Goal: Find specific page/section: Find specific page/section

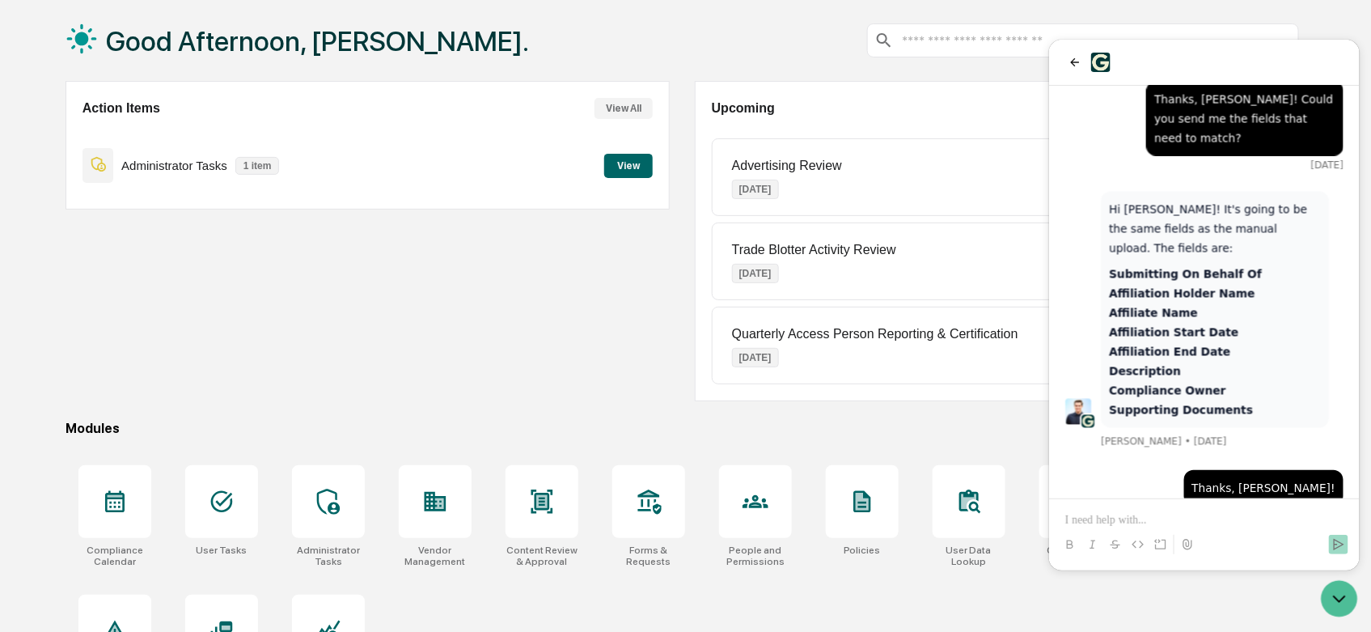
scroll to position [151, 0]
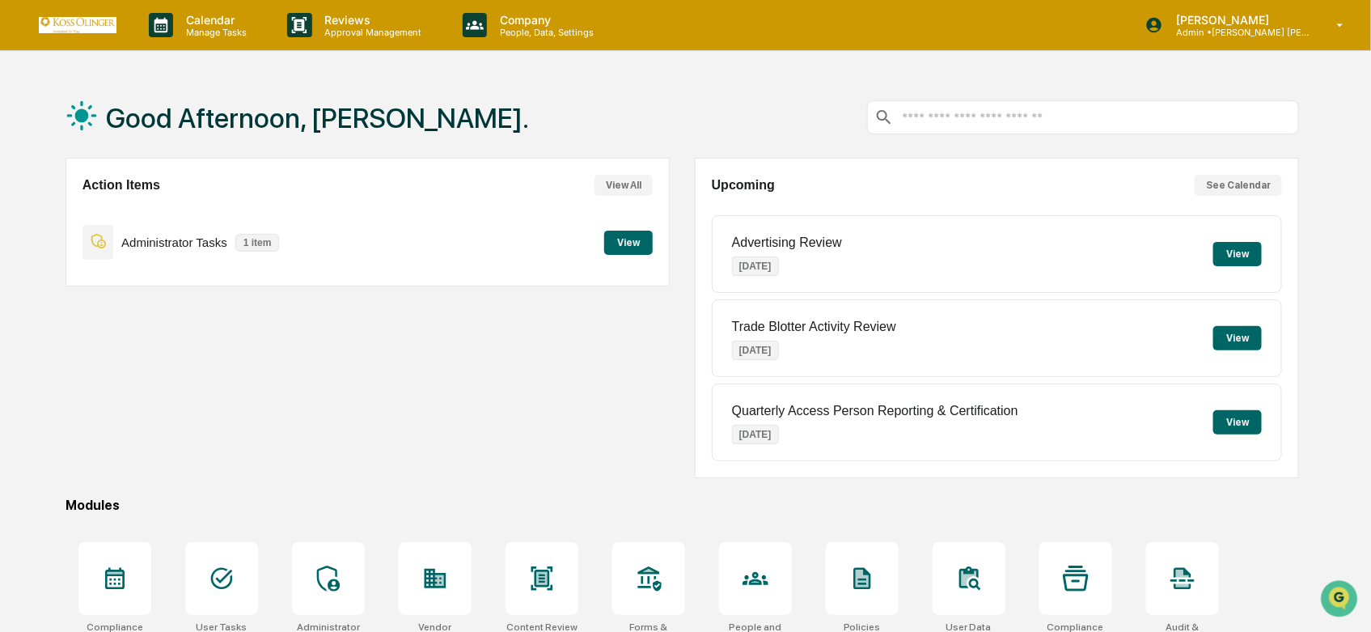
click at [639, 150] on div "Good Afternoon, [PERSON_NAME]." at bounding box center [683, 117] width 1234 height 81
click at [1330, 601] on icon "Open customer support" at bounding box center [1338, 618] width 40 height 40
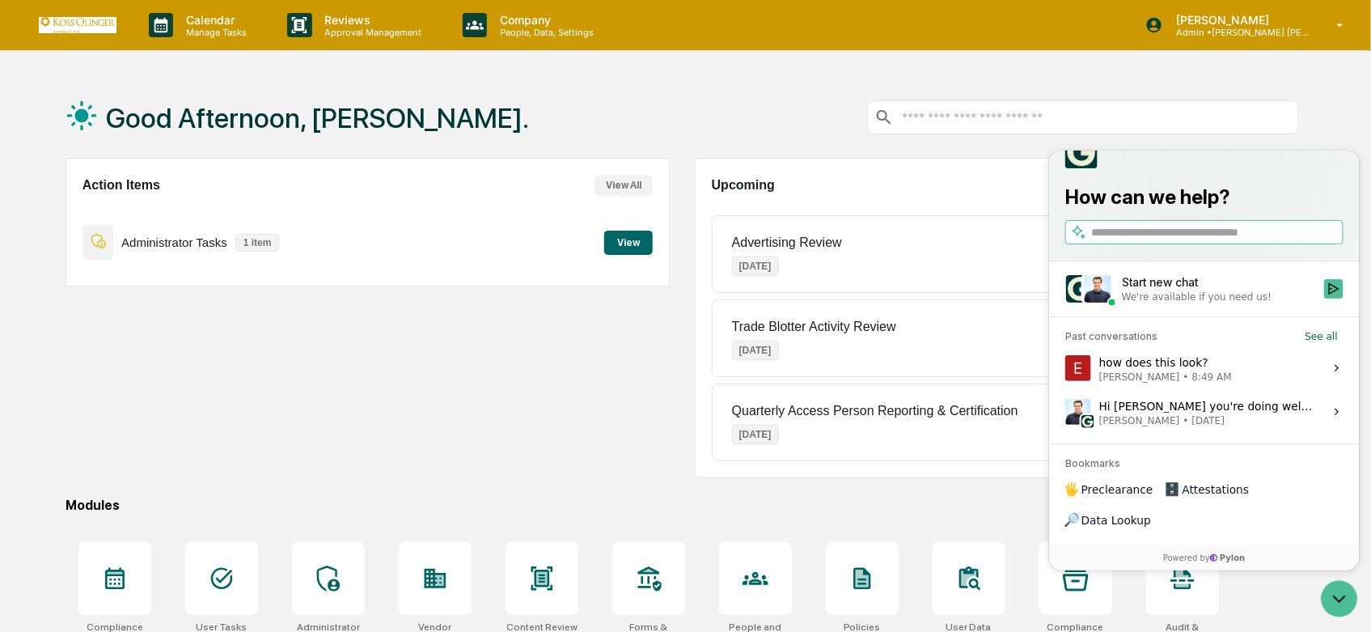
click at [334, 387] on div "Action Items View All Administrator Tasks 1 item View" at bounding box center [368, 318] width 604 height 320
click at [326, 46] on div "Reviews Approval Management" at bounding box center [361, 25] width 175 height 50
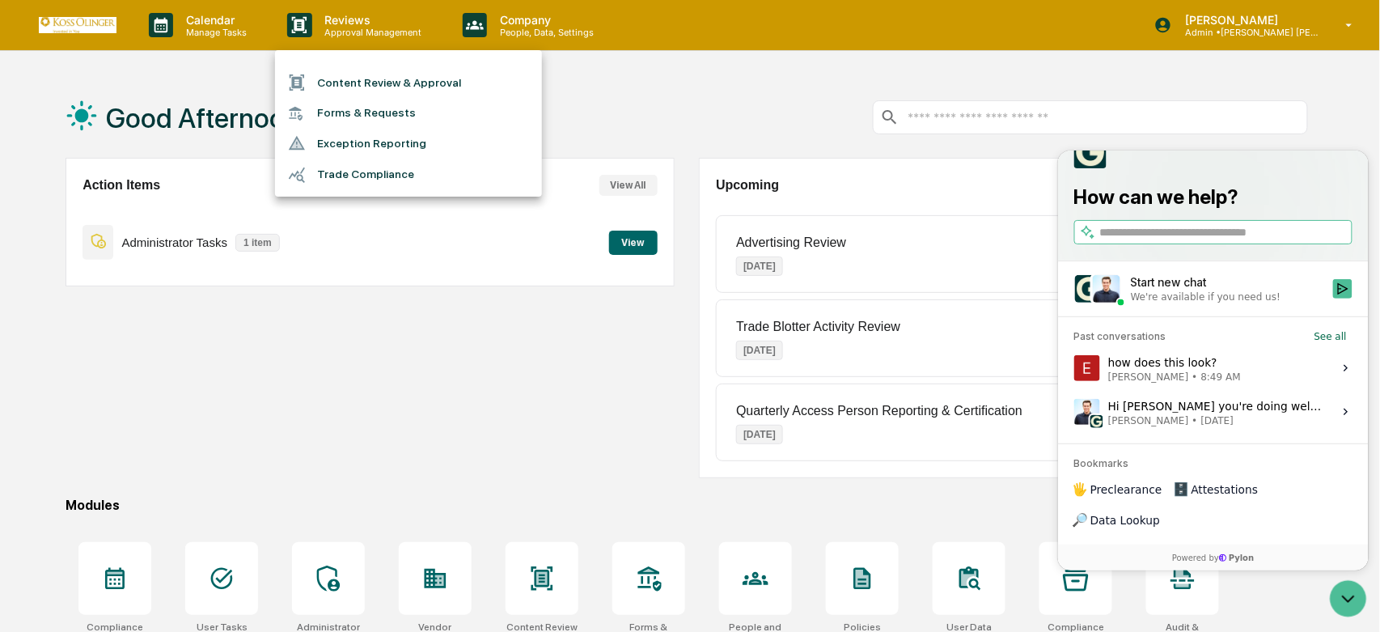
click at [527, 35] on div at bounding box center [690, 316] width 1380 height 632
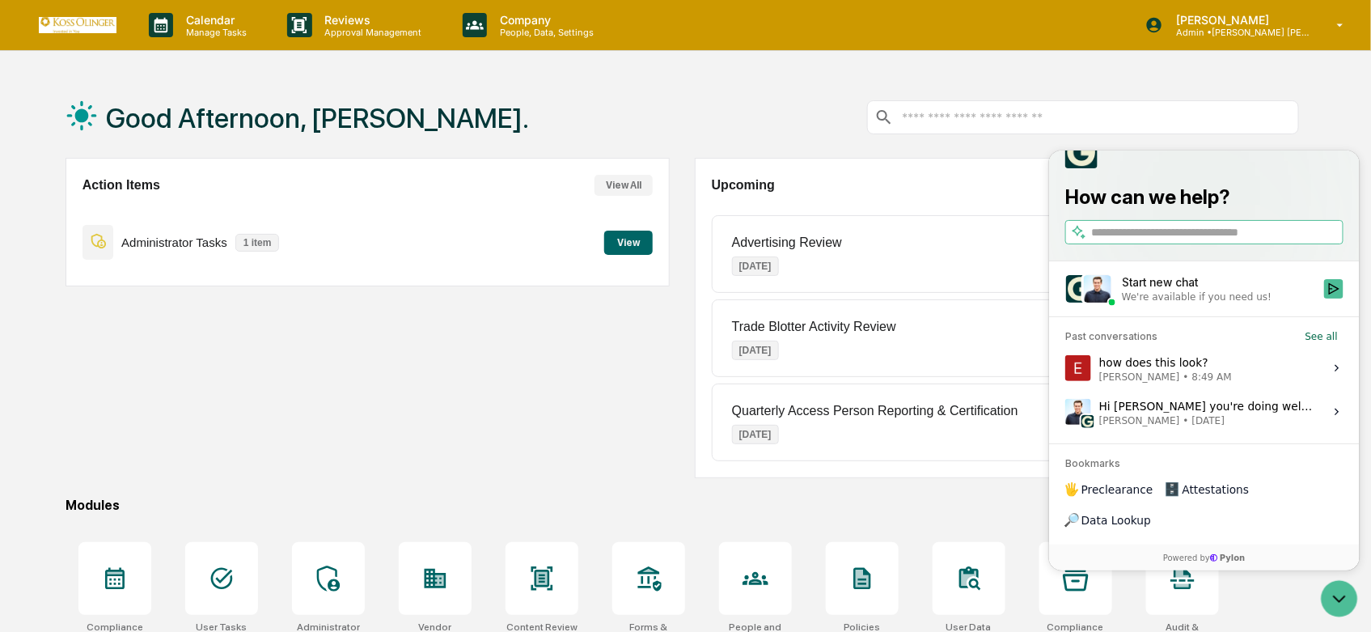
click at [527, 35] on p "People, Data, Settings" at bounding box center [544, 32] width 115 height 11
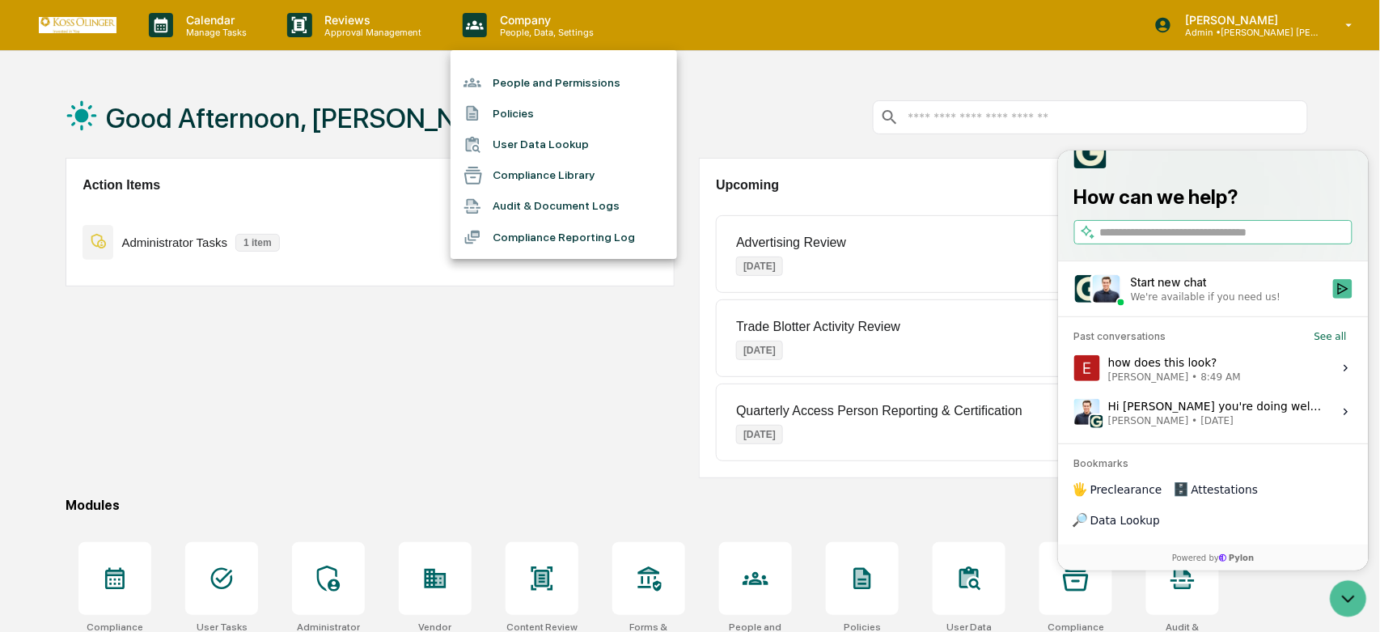
click at [539, 117] on li "Policies" at bounding box center [563, 113] width 226 height 31
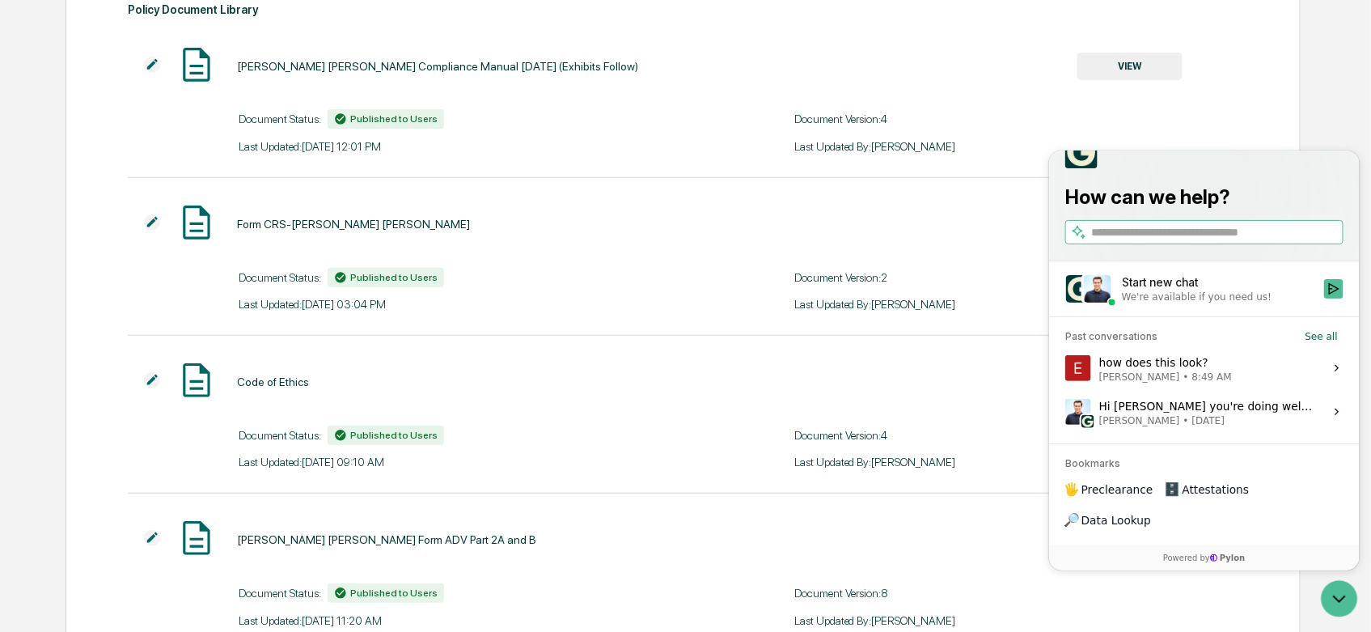
scroll to position [269, 0]
